Goal: Find contact information: Obtain details needed to contact an individual or organization

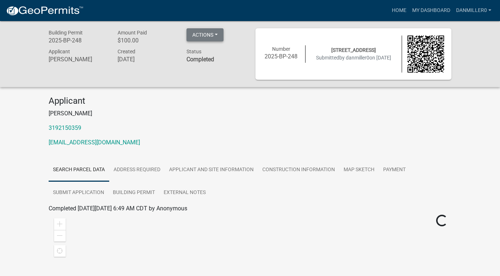
click at [219, 35] on button "Actions" at bounding box center [204, 34] width 37 height 13
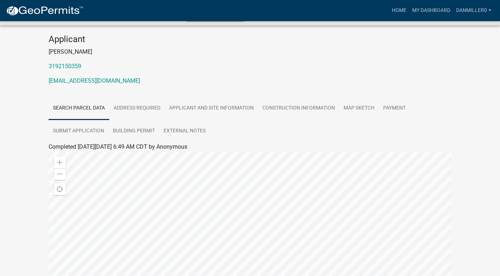
scroll to position [61, 0]
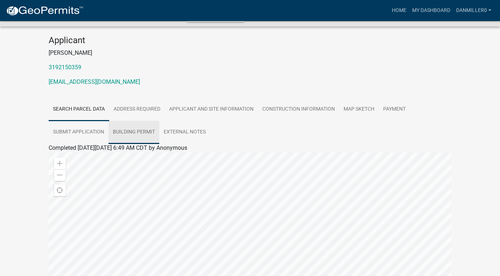
click at [146, 129] on link "Building Permit" at bounding box center [133, 132] width 51 height 23
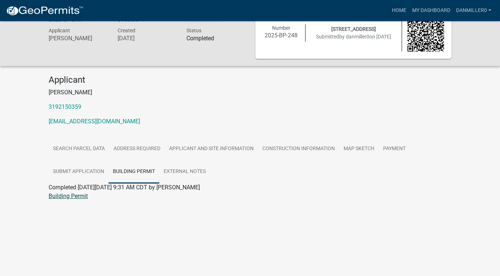
click at [78, 196] on link "Building Permit" at bounding box center [68, 196] width 39 height 7
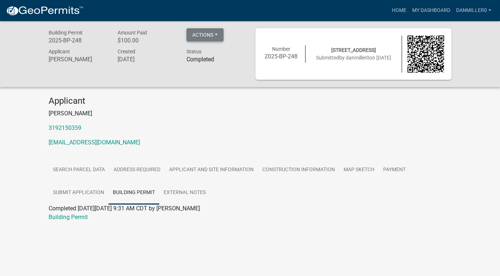
click at [216, 31] on button "Actions" at bounding box center [204, 34] width 37 height 13
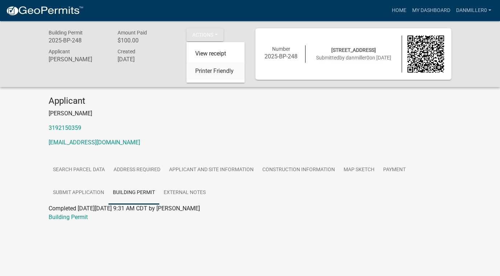
click at [217, 74] on link "Printer Friendly" at bounding box center [215, 70] width 58 height 17
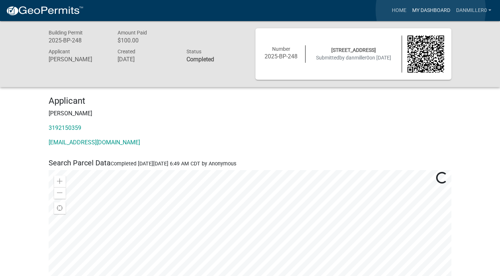
click at [431, 10] on link "My Dashboard" at bounding box center [431, 11] width 44 height 14
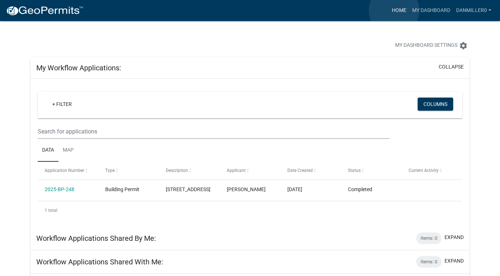
click at [394, 11] on link "Home" at bounding box center [399, 11] width 20 height 14
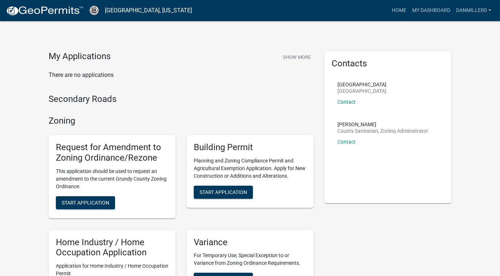
scroll to position [0, 0]
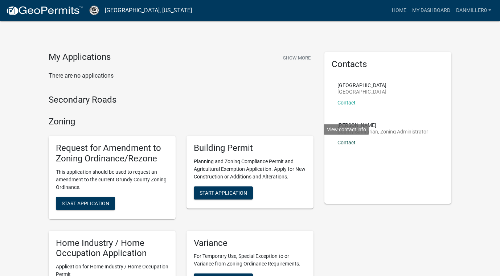
click at [347, 144] on link "Contact" at bounding box center [346, 143] width 18 height 6
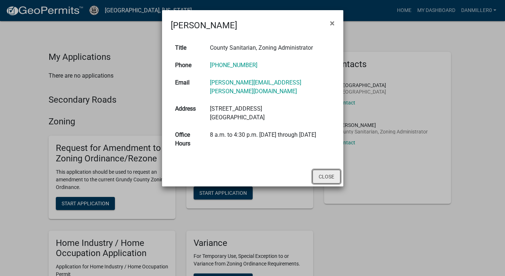
click at [324, 170] on button "Close" at bounding box center [327, 177] width 28 height 14
